Goal: Information Seeking & Learning: Learn about a topic

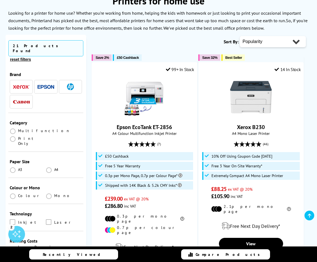
scroll to position [83, 0]
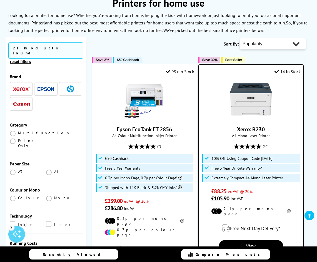
click at [230, 111] on img at bounding box center [251, 100] width 42 height 42
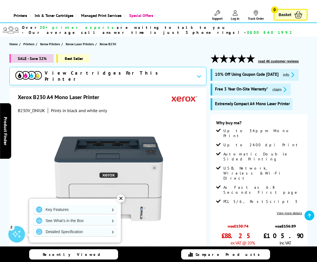
scroll to position [83, 0]
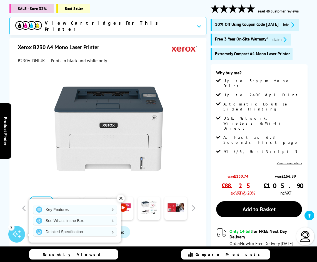
click at [123, 199] on div "✕" at bounding box center [121, 199] width 8 height 8
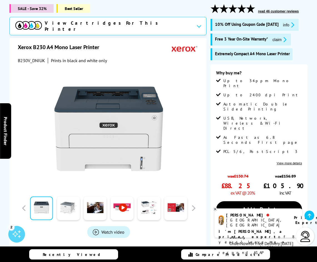
click at [75, 214] on link at bounding box center [68, 209] width 23 height 24
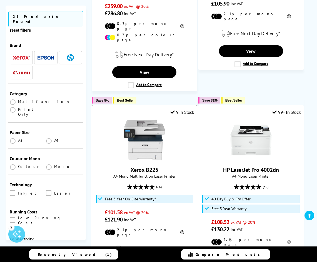
scroll to position [306, 0]
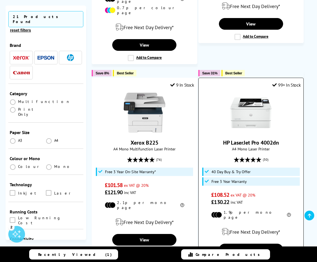
click at [223, 143] on link "HP LaserJet Pro 4002dn" at bounding box center [251, 142] width 56 height 7
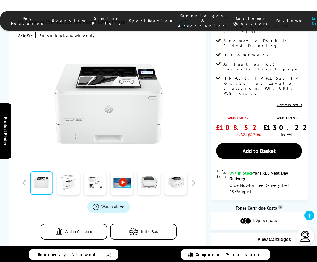
scroll to position [139, 0]
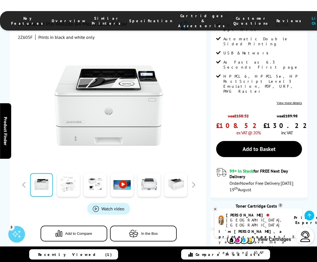
click at [71, 173] on link at bounding box center [68, 185] width 23 height 24
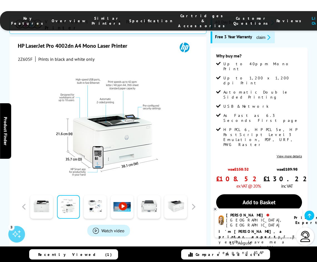
scroll to position [83, 0]
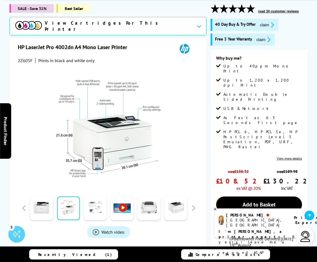
click at [101, 205] on link at bounding box center [95, 209] width 23 height 24
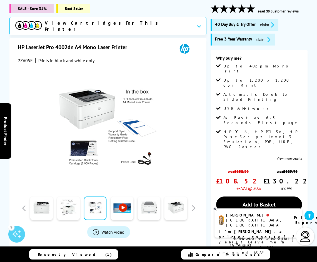
click at [158, 206] on link at bounding box center [149, 209] width 23 height 24
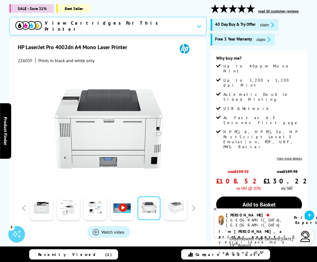
click at [181, 205] on link at bounding box center [176, 209] width 23 height 24
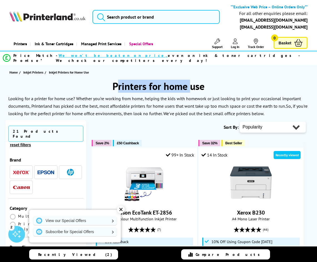
drag, startPoint x: 117, startPoint y: 88, endPoint x: 190, endPoint y: 86, distance: 73.1
click at [190, 86] on h1 "Printers for home use" at bounding box center [159, 86] width 306 height 13
click at [188, 88] on h1 "Printers for home use" at bounding box center [159, 86] width 306 height 13
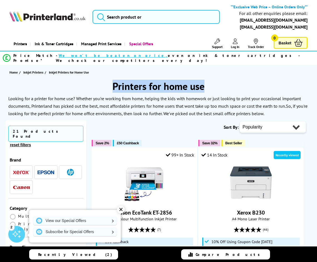
click at [188, 88] on h1 "Printers for home use" at bounding box center [159, 86] width 306 height 13
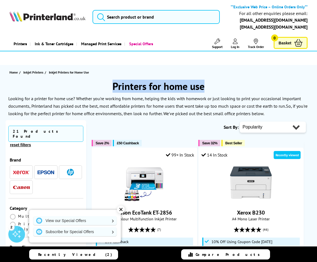
copy div "Printers for home use"
